Goal: Task Accomplishment & Management: Manage account settings

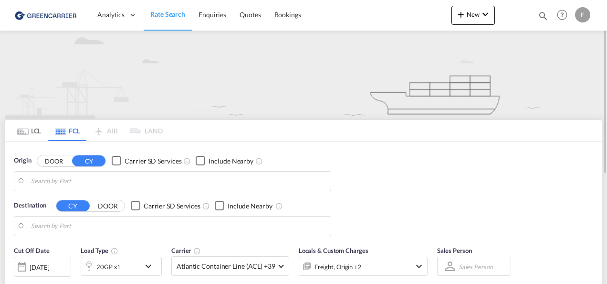
click at [585, 14] on div "E" at bounding box center [582, 14] width 15 height 15
click at [585, 14] on md-backdrop at bounding box center [303, 142] width 607 height 284
click at [281, 19] on span "Bookings" at bounding box center [288, 15] width 27 height 10
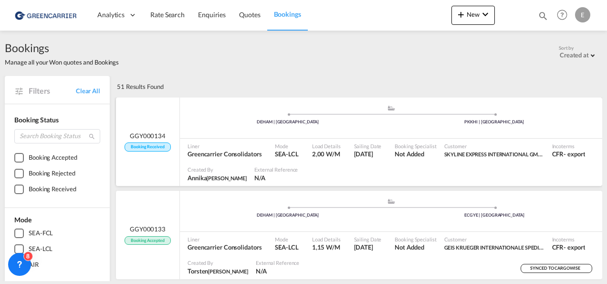
click at [213, 142] on span "Liner" at bounding box center [225, 145] width 74 height 7
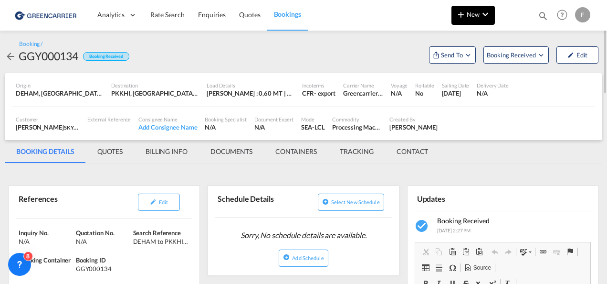
click at [468, 11] on span "New" at bounding box center [474, 15] width 36 height 8
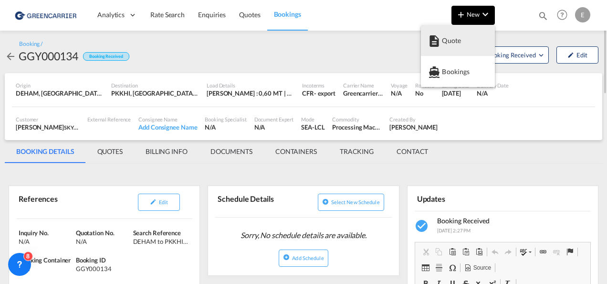
click at [468, 11] on md-backdrop at bounding box center [303, 142] width 607 height 284
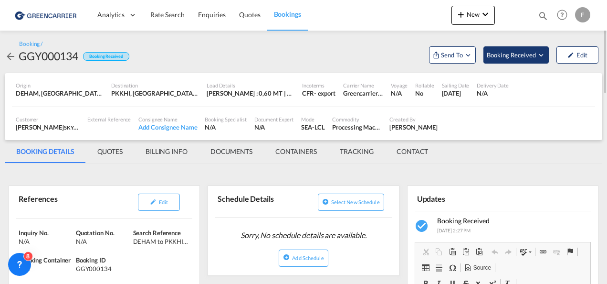
click at [537, 48] on button "Booking Received" at bounding box center [516, 54] width 65 height 17
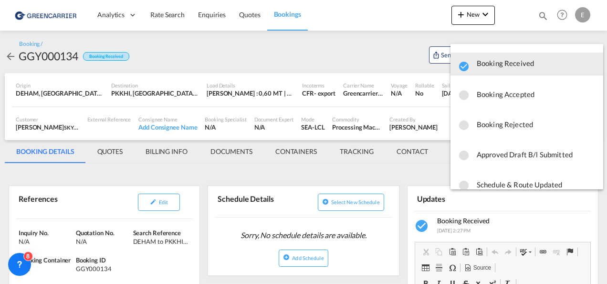
click at [501, 96] on span "Booking Accepted" at bounding box center [536, 93] width 119 height 17
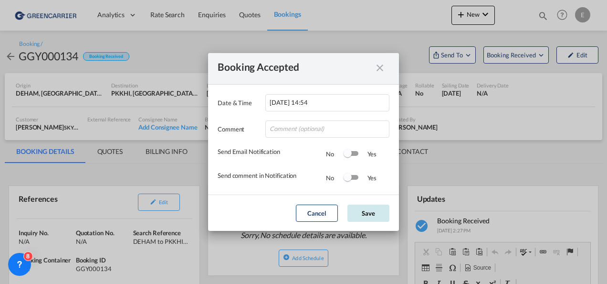
click at [361, 216] on button "Save" at bounding box center [369, 212] width 42 height 17
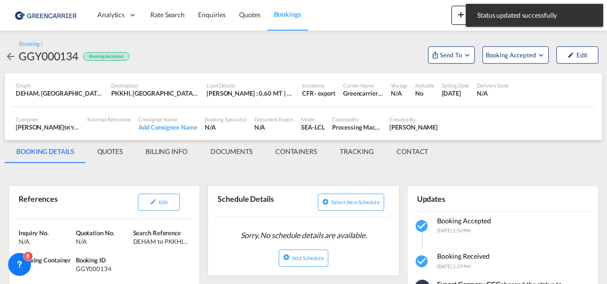
click at [465, 14] on md-toast "Status updated successfully Press Escape to dismiss." at bounding box center [534, 15] width 145 height 31
click at [456, 18] on button "New" at bounding box center [473, 15] width 43 height 19
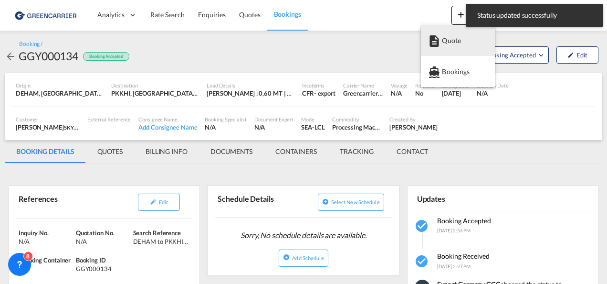
click at [427, 4] on md-backdrop at bounding box center [303, 142] width 607 height 284
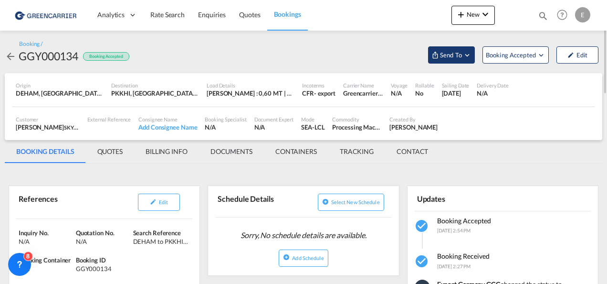
click at [450, 55] on span "Send To" at bounding box center [451, 55] width 24 height 10
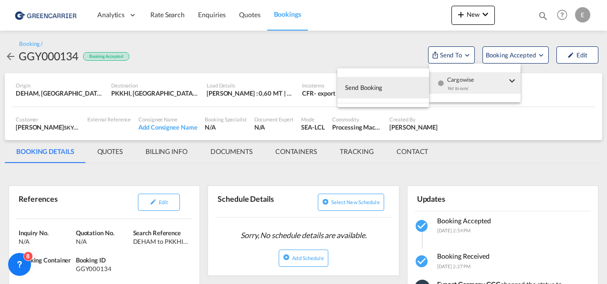
click at [453, 84] on div "Yet to sync" at bounding box center [476, 91] width 59 height 20
click at [390, 82] on button "Send Booking" at bounding box center [384, 87] width 92 height 21
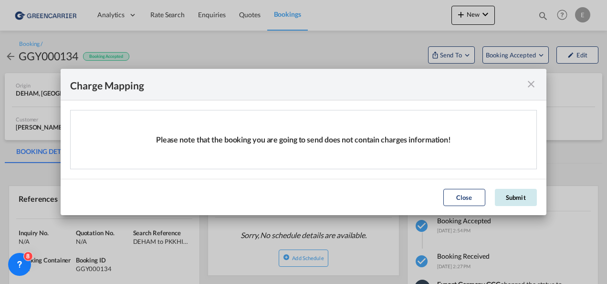
click at [515, 199] on button "Submit" at bounding box center [516, 197] width 42 height 17
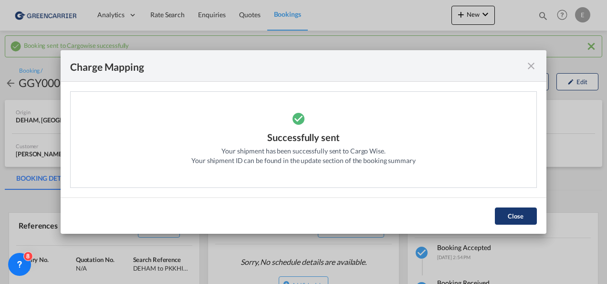
click at [517, 220] on button "Close" at bounding box center [516, 215] width 42 height 17
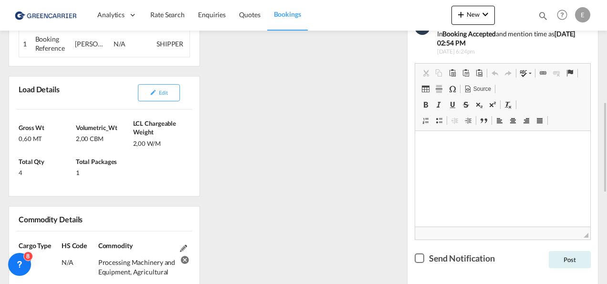
scroll to position [275, 0]
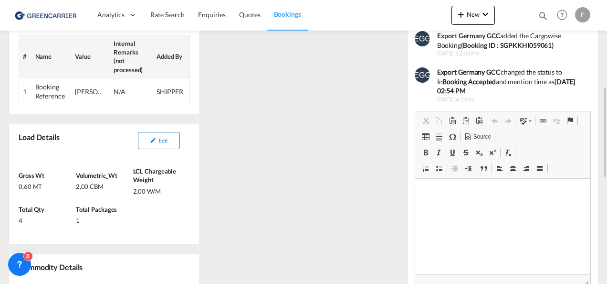
click at [152, 133] on button "Edit" at bounding box center [159, 140] width 42 height 17
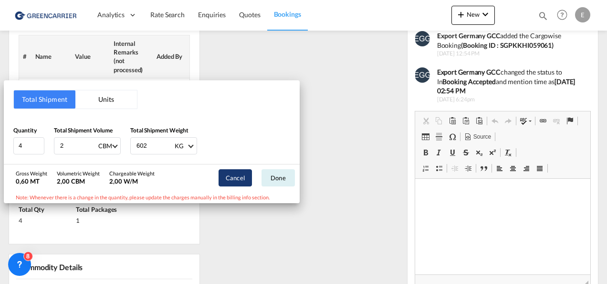
click at [233, 177] on button "Cancel" at bounding box center [235, 177] width 33 height 17
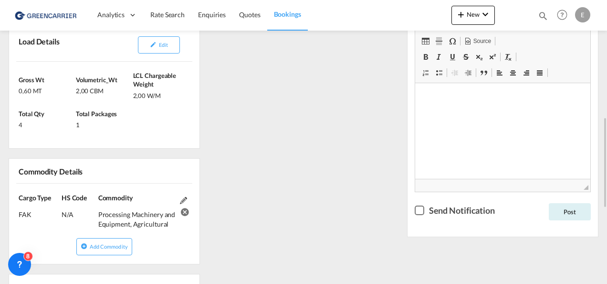
scroll to position [227, 0]
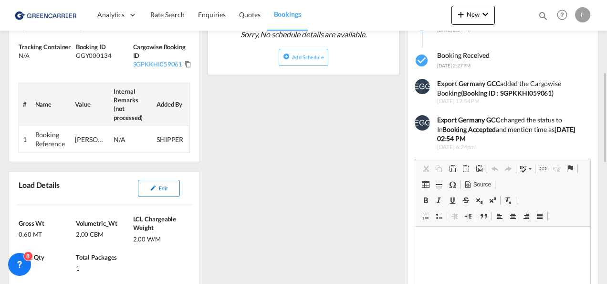
click at [147, 185] on button "Edit" at bounding box center [159, 188] width 42 height 17
